Goal: Transaction & Acquisition: Book appointment/travel/reservation

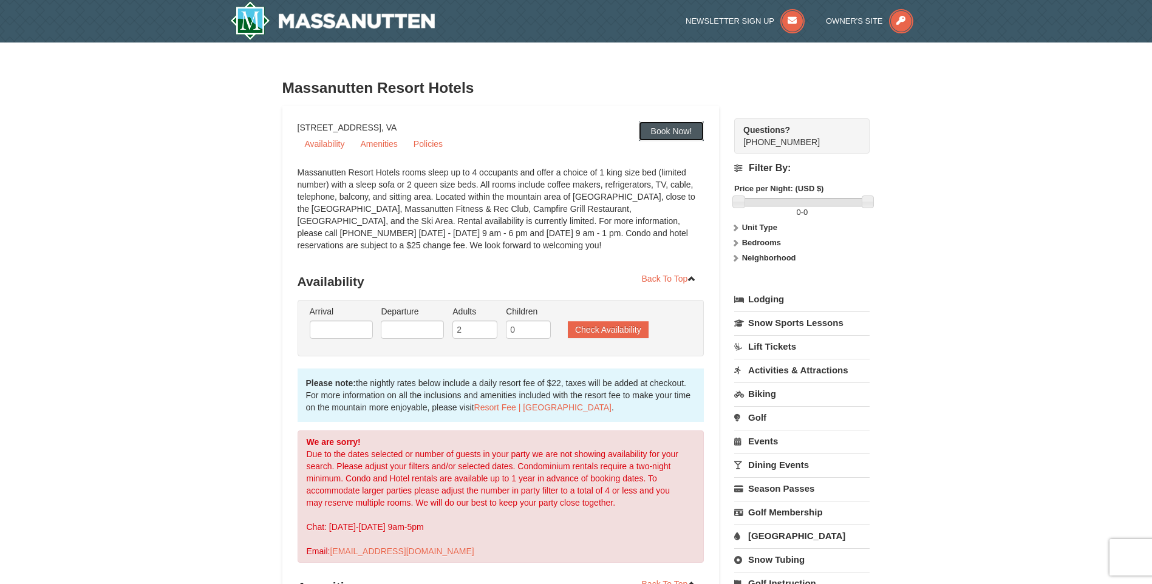
click at [671, 129] on link "Book Now!" at bounding box center [672, 131] width 66 height 19
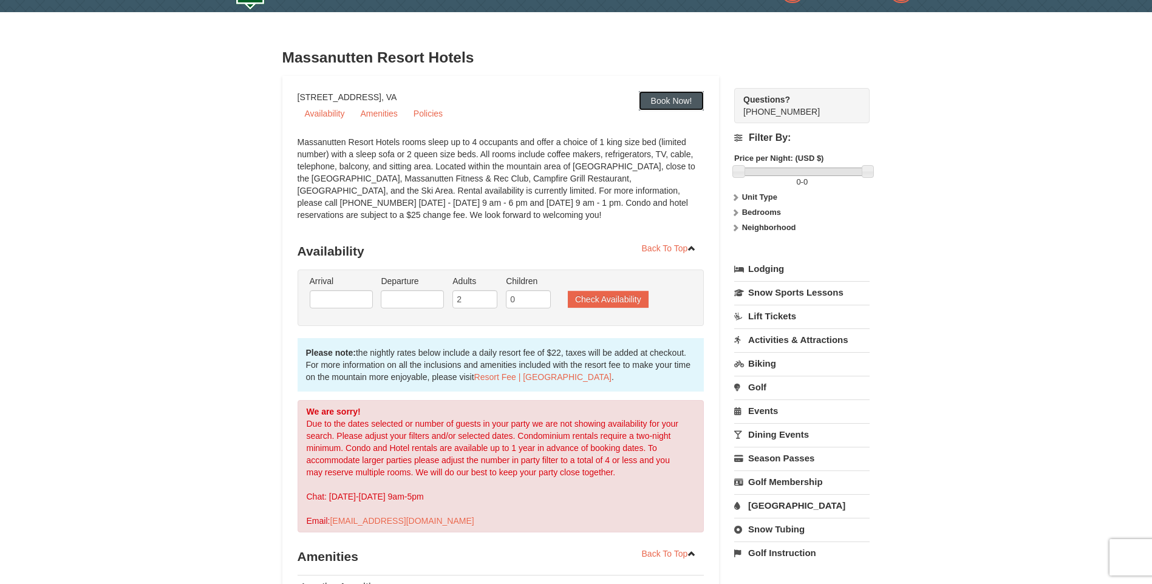
scroll to position [27, 0]
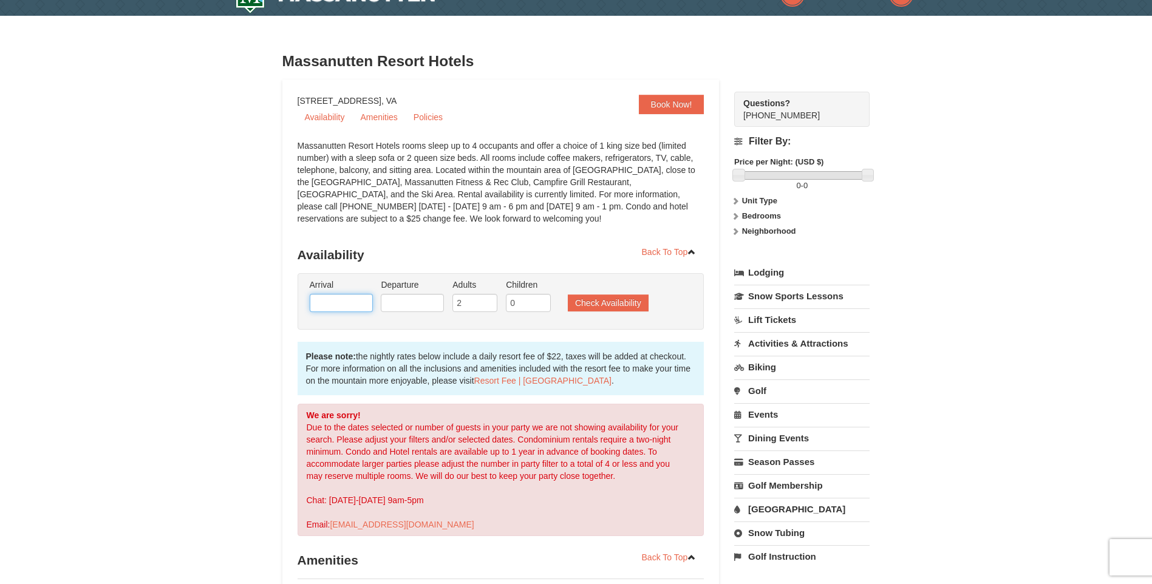
click at [328, 301] on input "text" at bounding box center [341, 303] width 63 height 18
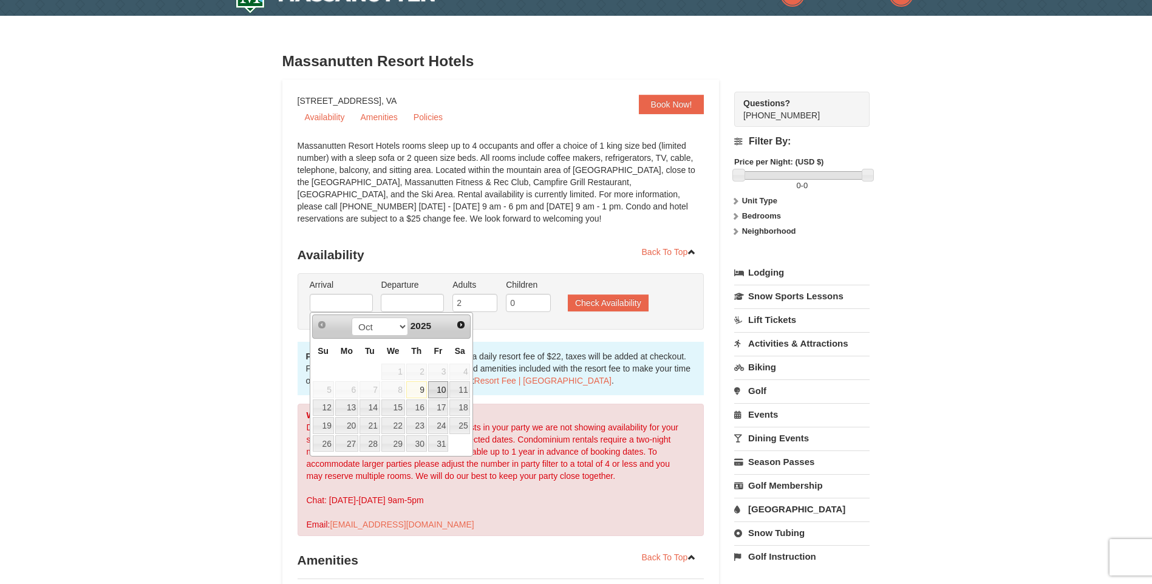
click at [443, 391] on link "10" at bounding box center [438, 390] width 21 height 17
type input "[DATE]"
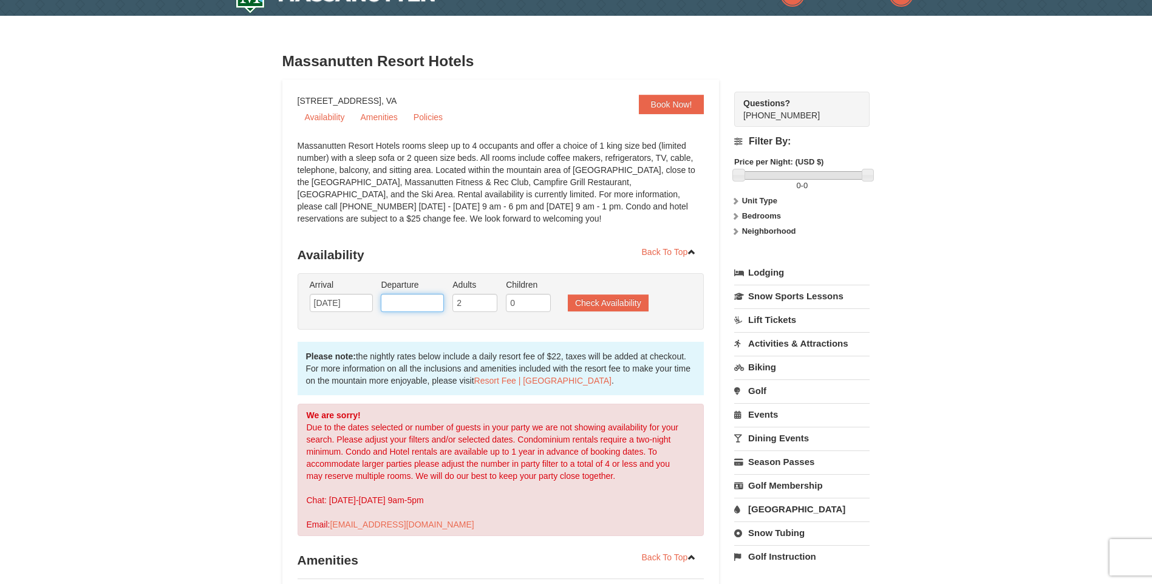
click at [414, 300] on input "text" at bounding box center [412, 303] width 63 height 18
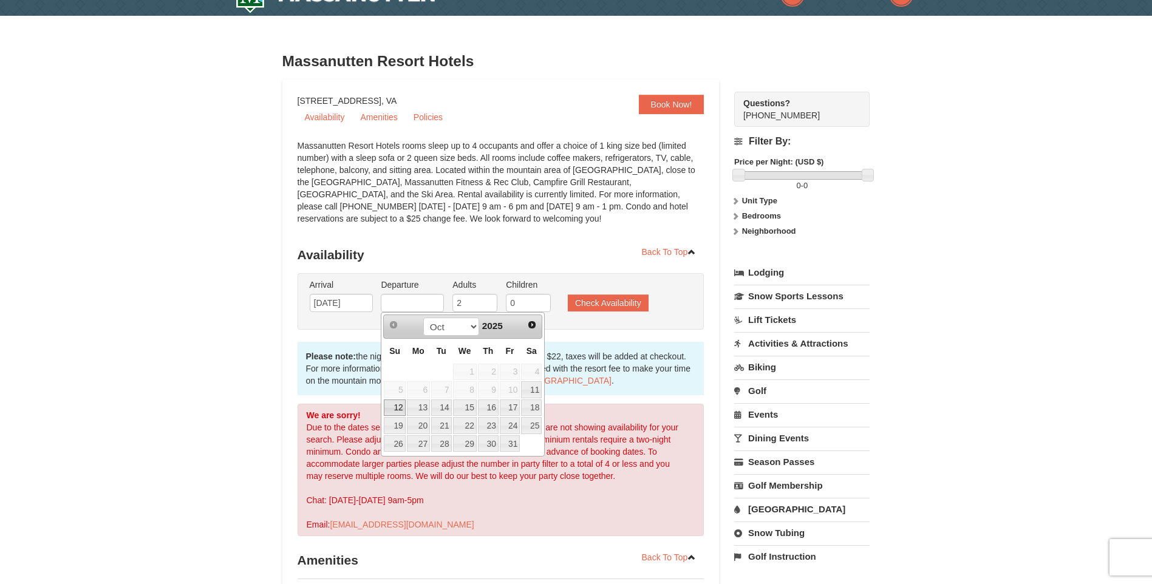
click at [394, 411] on link "12" at bounding box center [394, 408] width 21 height 17
type input "10/12/2025"
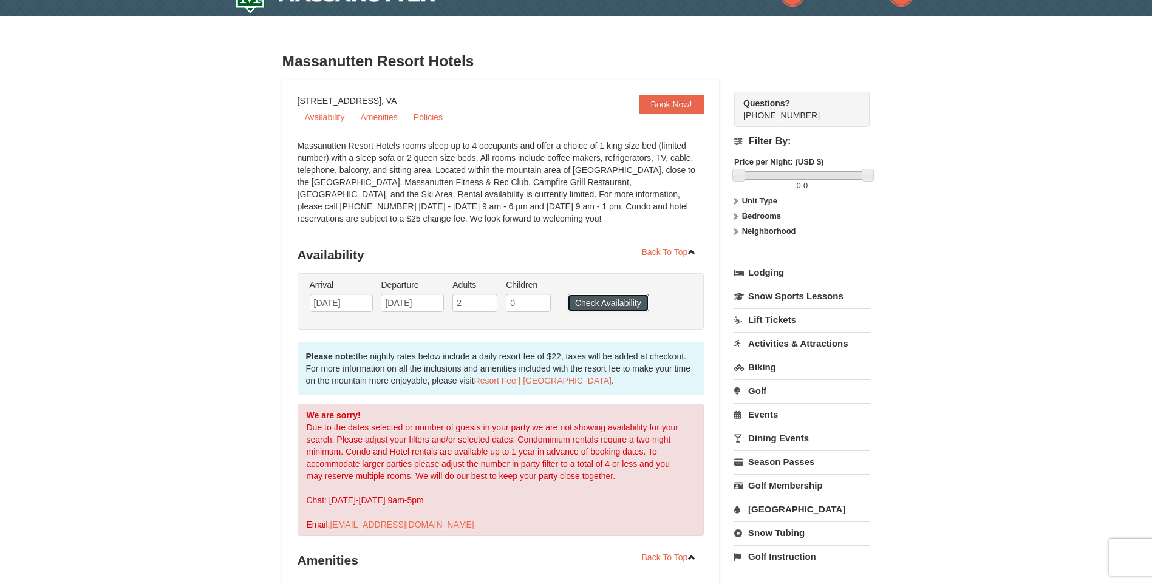
click at [587, 296] on button "Check Availability" at bounding box center [608, 303] width 81 height 17
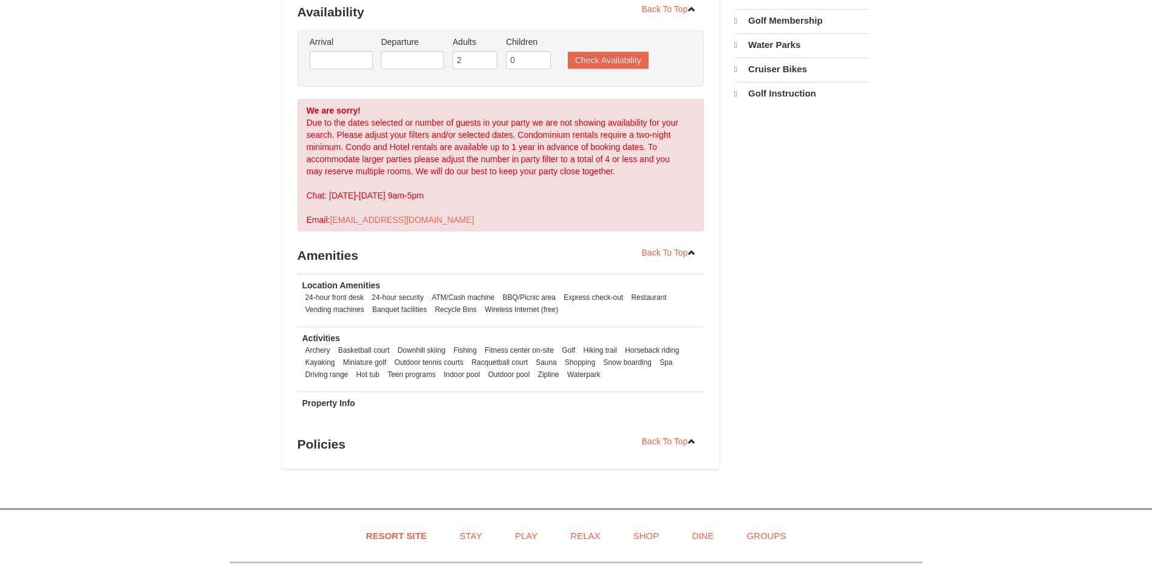
select select "10"
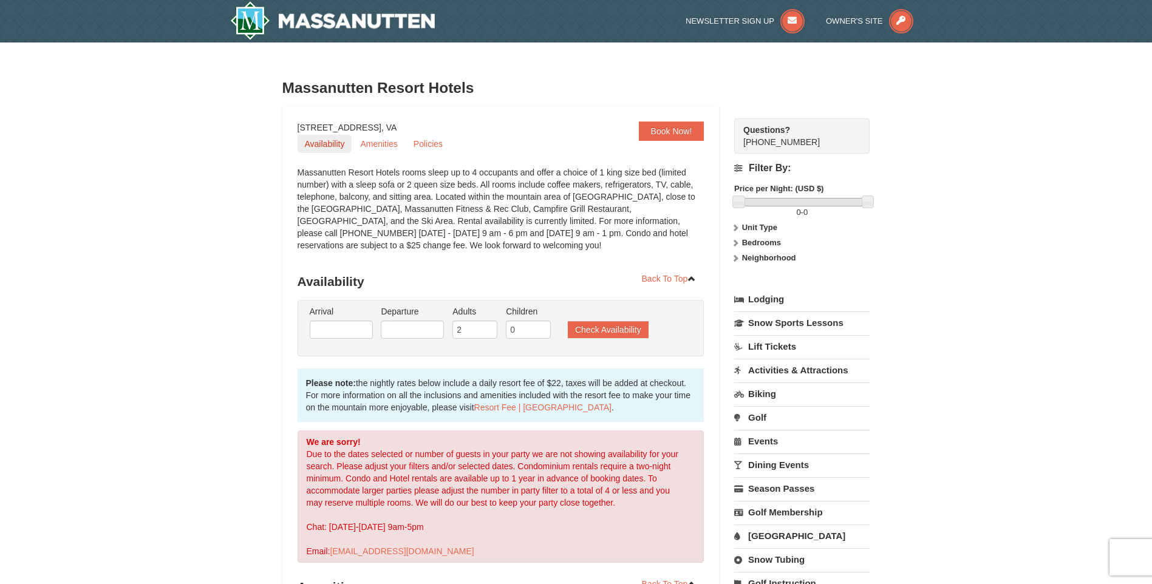
click at [329, 143] on link "Availability" at bounding box center [325, 144] width 55 height 18
click at [317, 22] on img at bounding box center [332, 20] width 205 height 39
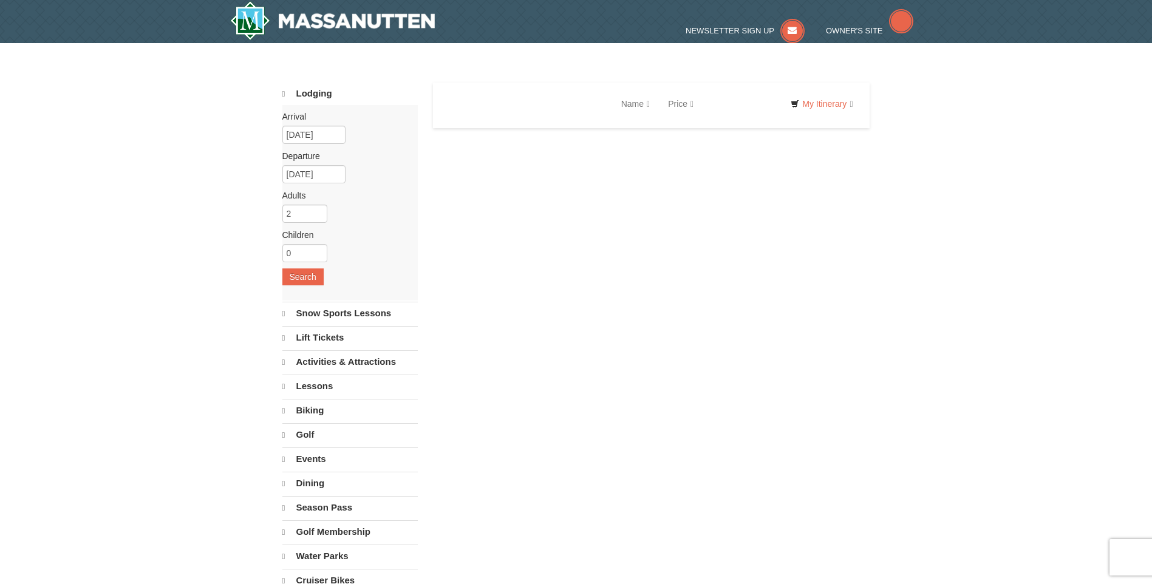
select select "10"
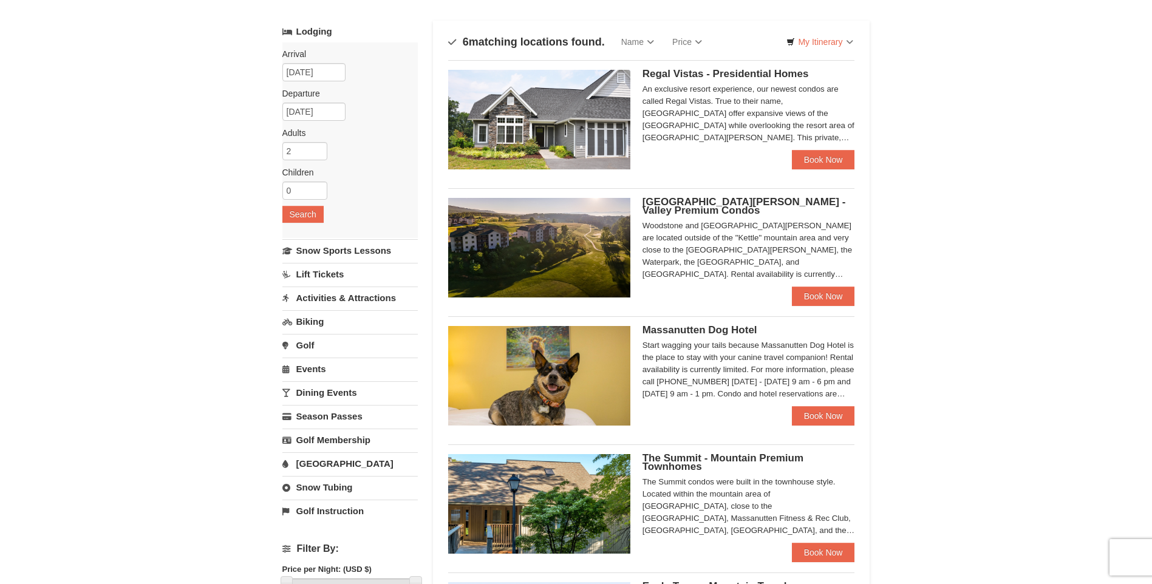
scroll to position [61, 0]
click at [827, 160] on link "Book Now" at bounding box center [823, 160] width 63 height 19
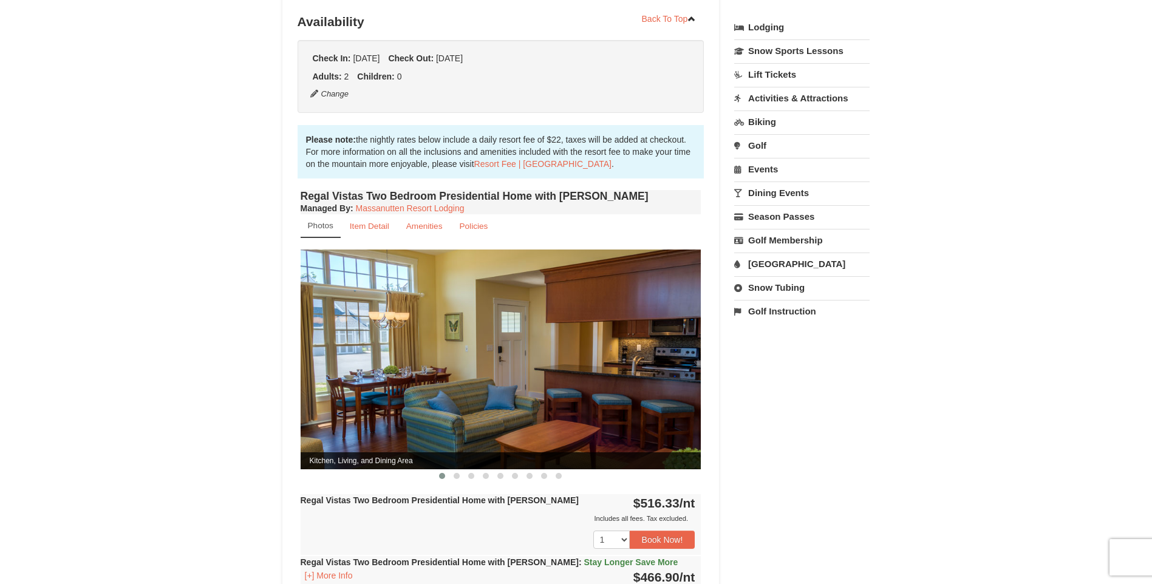
scroll to position [122, 0]
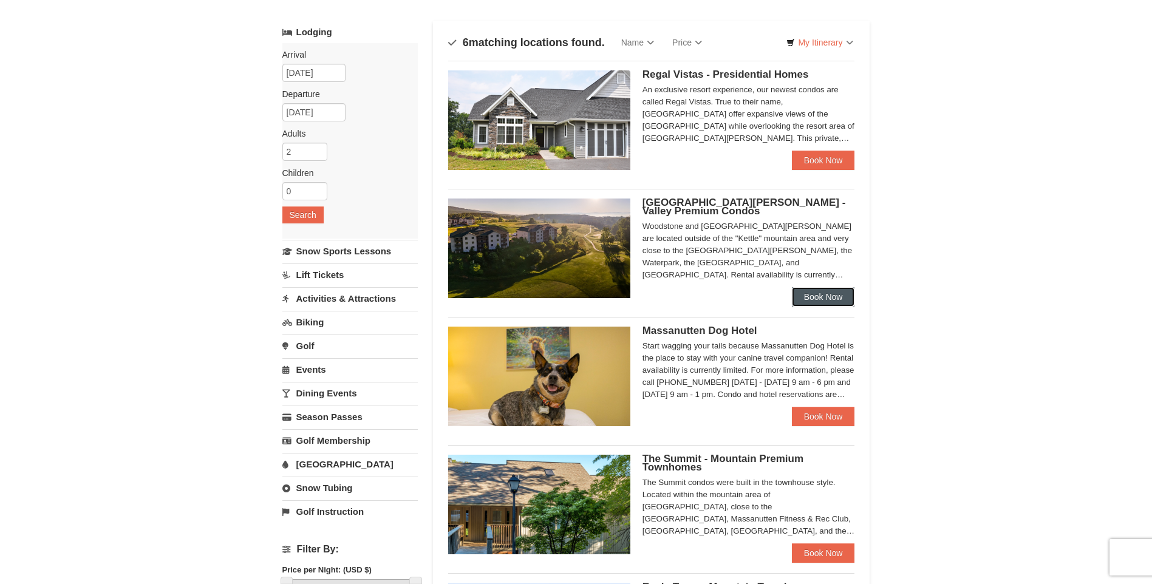
click at [827, 295] on link "Book Now" at bounding box center [823, 296] width 63 height 19
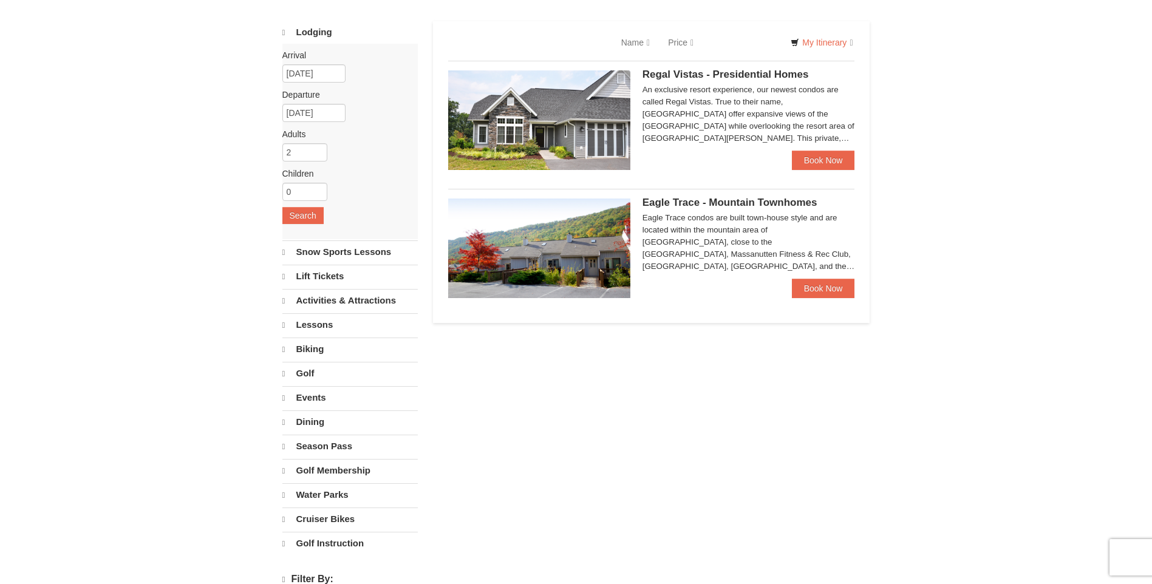
select select "10"
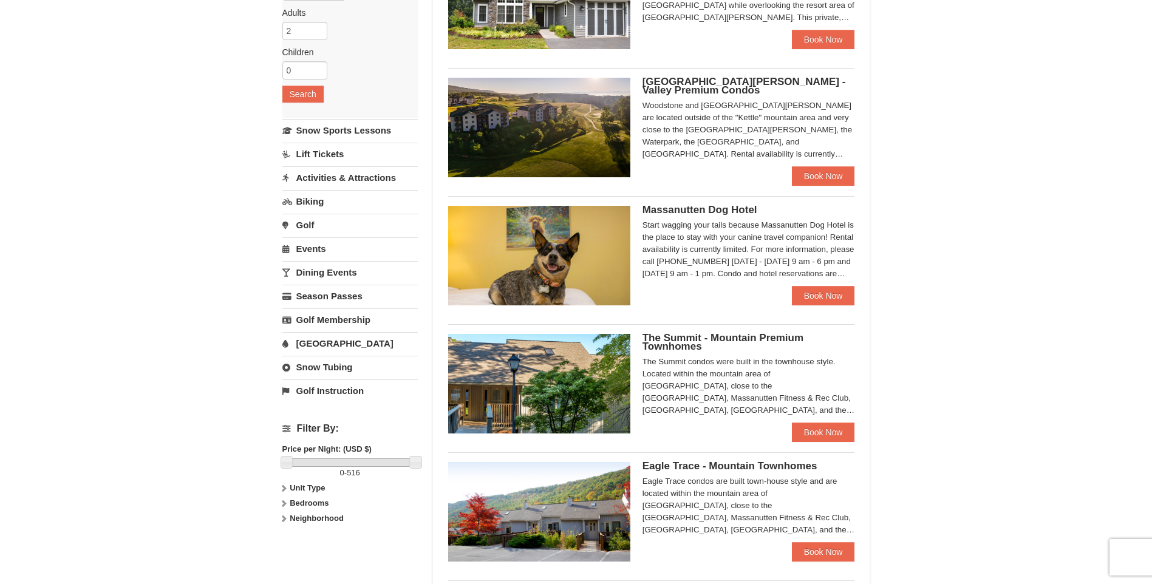
scroll to position [182, 0]
click at [827, 428] on link "Book Now" at bounding box center [823, 431] width 63 height 19
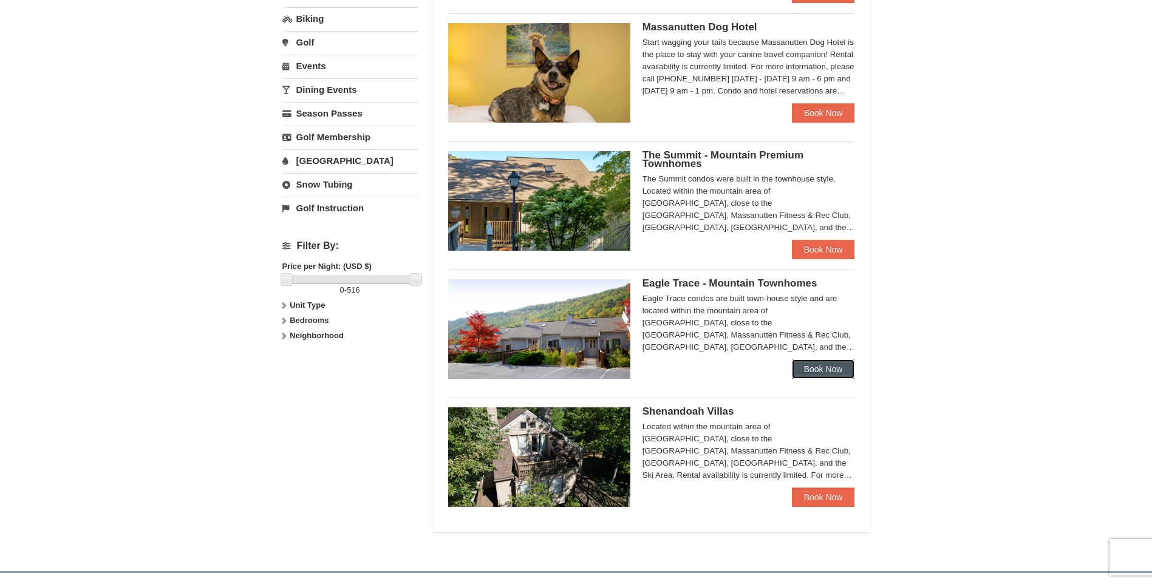
click at [825, 368] on link "Book Now" at bounding box center [823, 369] width 63 height 19
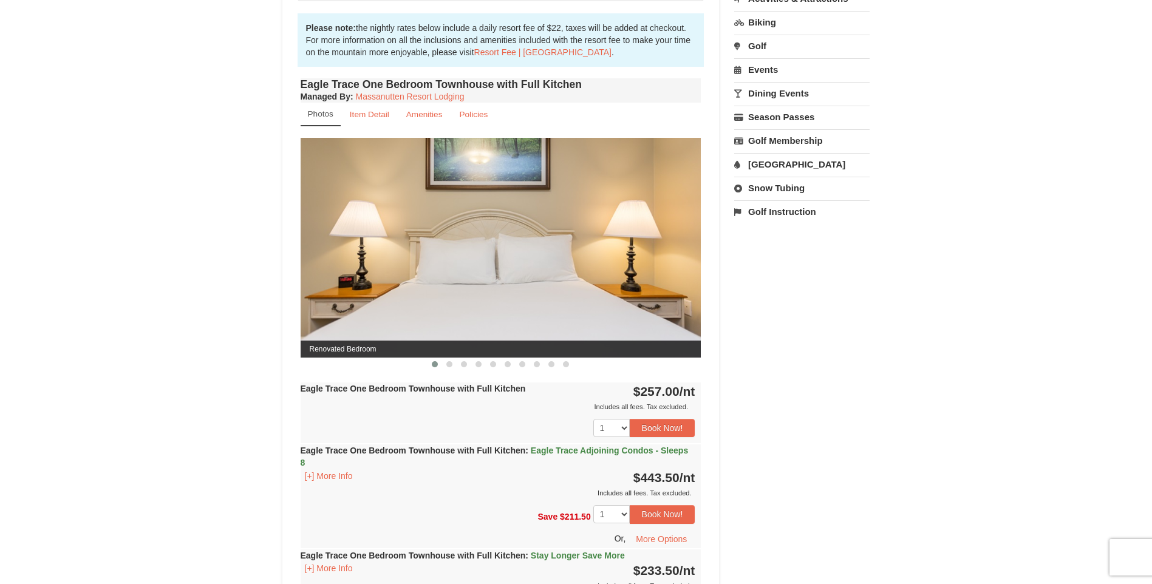
scroll to position [485, 0]
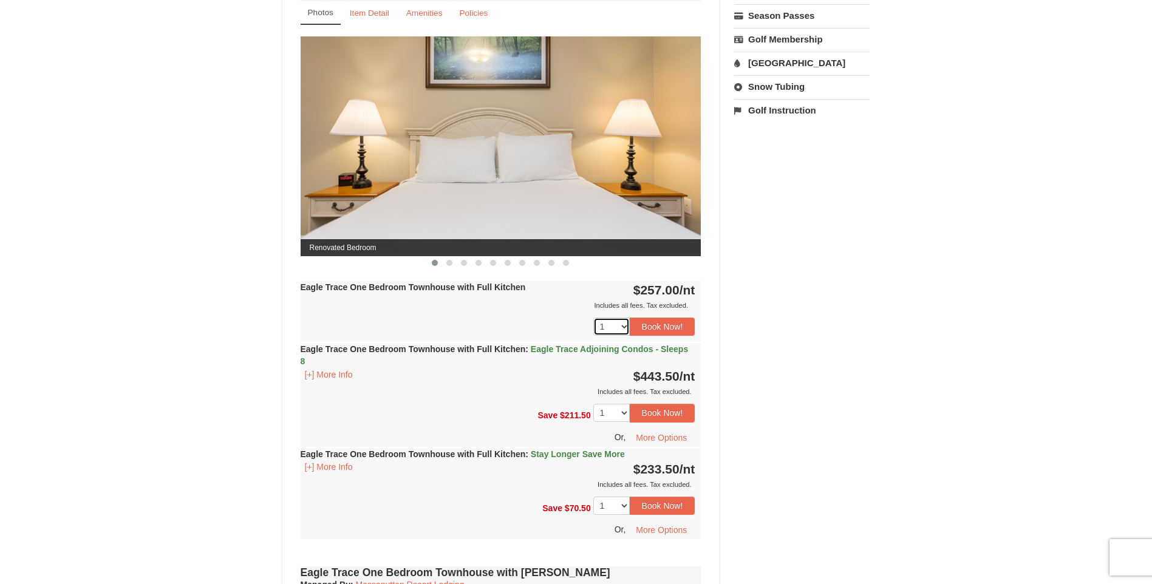
click at [626, 327] on select "1 2 3 4 5 6 7 8 9 10 11 12 13 14 15 16 17 18" at bounding box center [612, 327] width 36 height 18
click at [540, 323] on div "1 2 3 4 5 6 7 8 9 10 11 12 13 14 15 16 17 18 19 20 21 22 23 24" at bounding box center [501, 327] width 401 height 30
click at [619, 324] on select "1 2 3 4 5 6 7 8 9 10 11 12 13 14 15 16 17 18" at bounding box center [612, 327] width 36 height 18
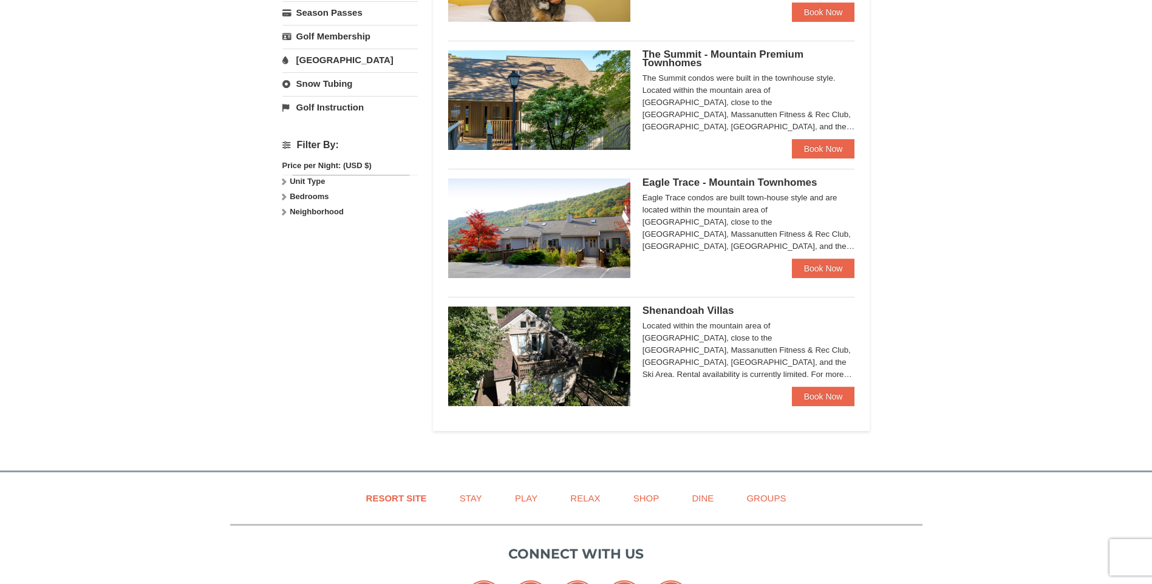
scroll to position [549, 0]
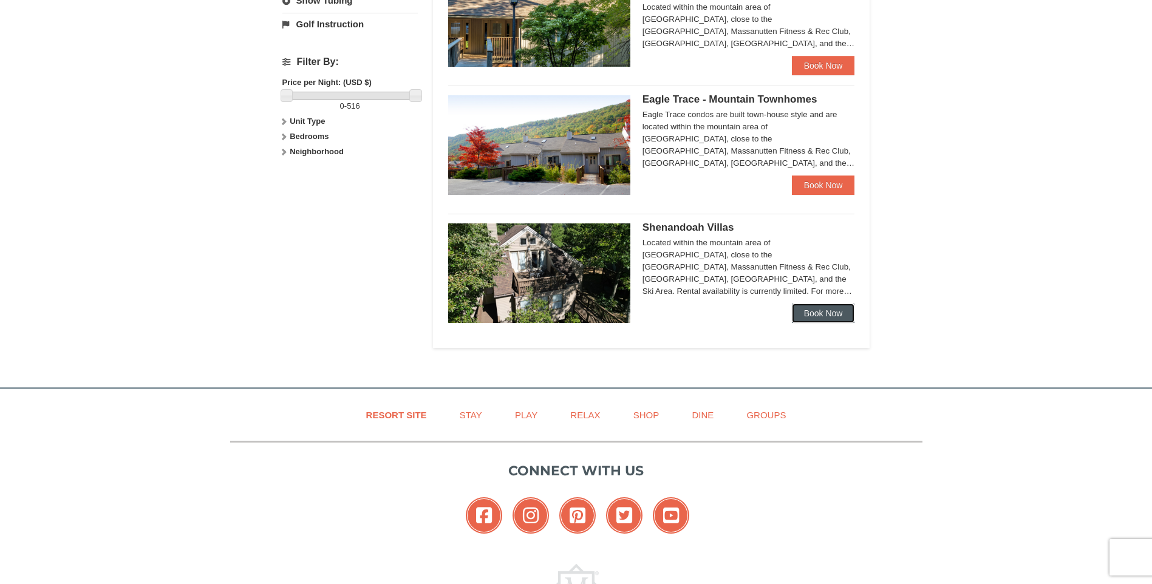
click at [822, 309] on link "Book Now" at bounding box center [823, 313] width 63 height 19
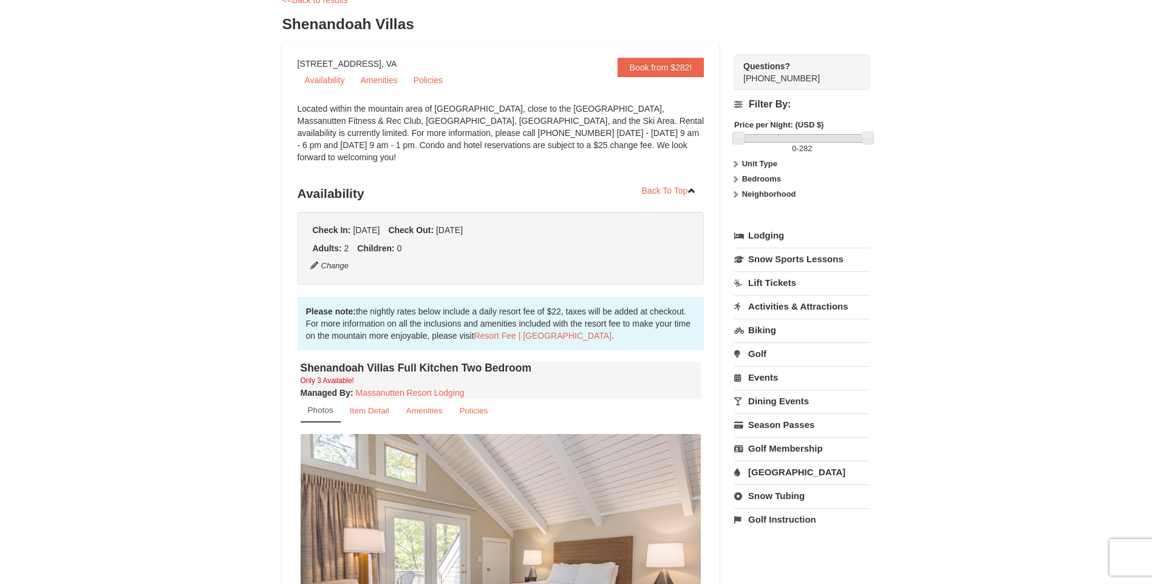
scroll to position [243, 0]
